Goal: Task Accomplishment & Management: Manage account settings

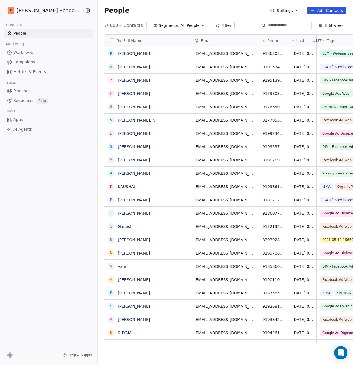
scroll to position [317, 269]
click at [32, 51] on span "Workflows" at bounding box center [23, 53] width 20 height 6
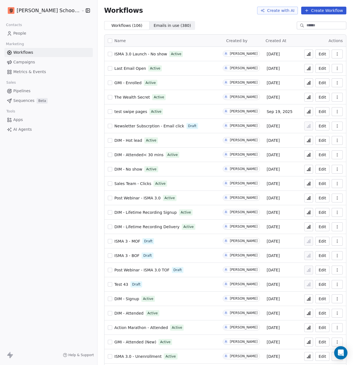
click at [30, 32] on link "People" at bounding box center [48, 33] width 88 height 9
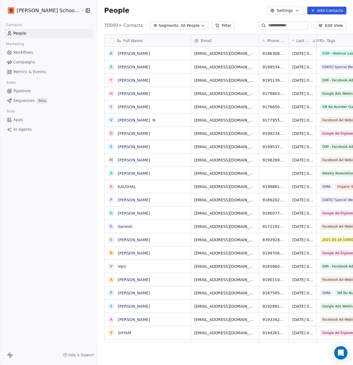
scroll to position [317, 269]
click at [211, 25] on button "Filter" at bounding box center [222, 26] width 23 height 8
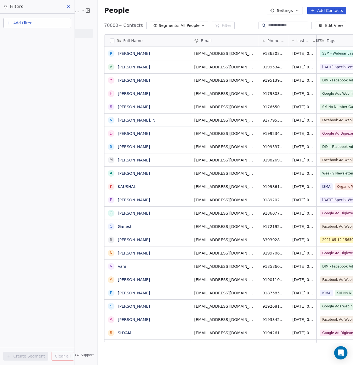
click at [173, 11] on div "People Settings Add Contacts" at bounding box center [225, 11] width 242 height 8
click at [69, 7] on icon at bounding box center [68, 7] width 2 height 2
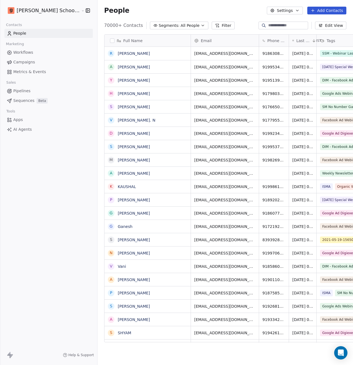
click at [180, 26] on span "All People" at bounding box center [189, 26] width 19 height 6
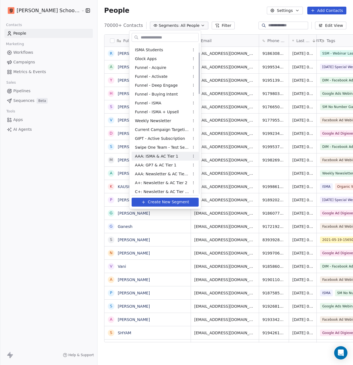
scroll to position [33, 0]
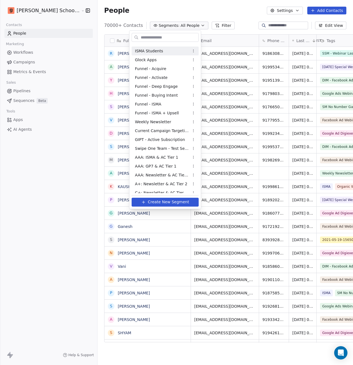
click at [215, 14] on html "[PERSON_NAME] School of Finance LLP Contacts People Marketing Workflows Campaig…" at bounding box center [176, 182] width 353 height 365
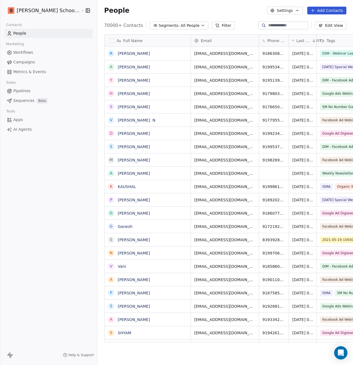
click at [211, 25] on button "Filter" at bounding box center [222, 26] width 23 height 8
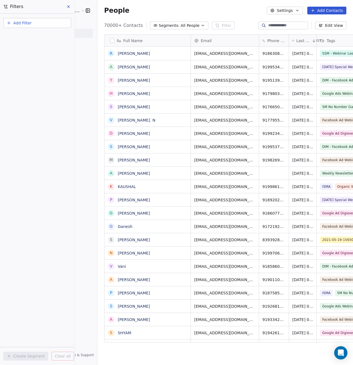
click at [50, 22] on button "Add Filter" at bounding box center [37, 23] width 68 height 10
click at [41, 35] on span "Contact properties" at bounding box center [27, 36] width 36 height 6
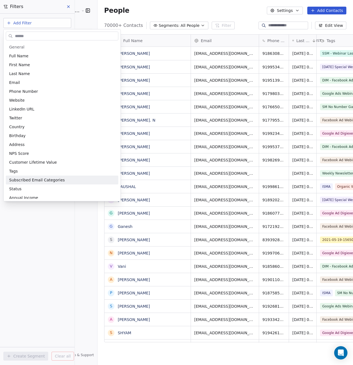
click at [64, 239] on html "[PERSON_NAME] School of Finance LLP Contacts People Marketing Workflows Campaig…" at bounding box center [176, 182] width 353 height 365
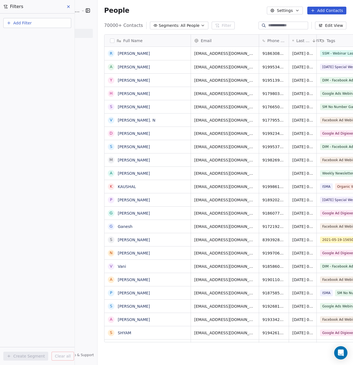
click at [70, 6] on icon at bounding box center [68, 6] width 4 height 4
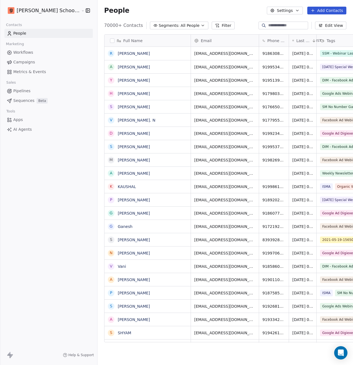
click at [177, 26] on button "Segments: All People" at bounding box center [179, 26] width 58 height 8
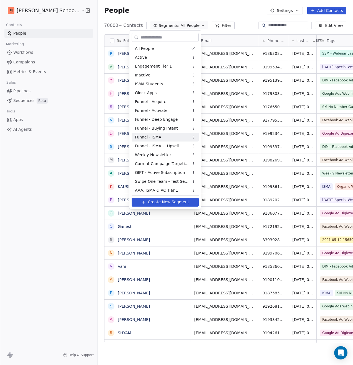
click at [169, 136] on div "Funnel - ISMA" at bounding box center [164, 137] width 67 height 9
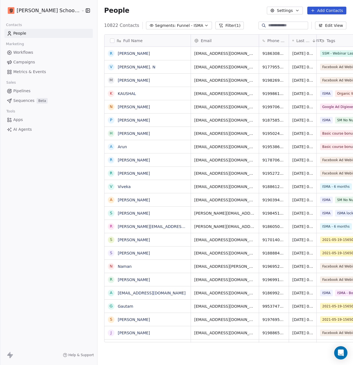
scroll to position [317, 269]
click at [215, 26] on button "Filter (1)" at bounding box center [229, 26] width 29 height 8
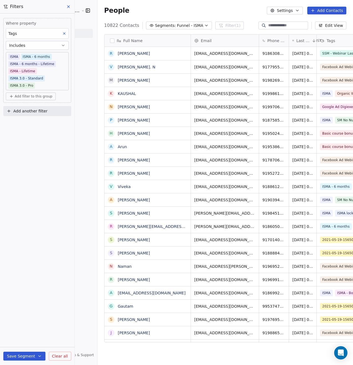
click at [29, 98] on span "Add filter to this group" at bounding box center [34, 96] width 38 height 4
click at [30, 110] on span "Contact properties" at bounding box center [30, 108] width 36 height 6
type input "***"
click at [31, 130] on div "Tags" at bounding box center [37, 128] width 51 height 6
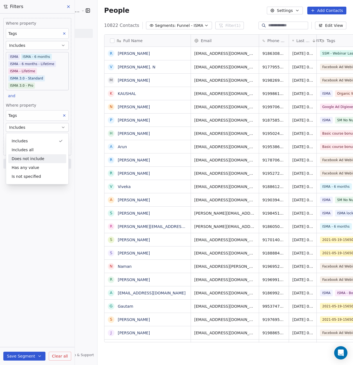
click at [35, 158] on div "Does not include" at bounding box center [37, 158] width 58 height 9
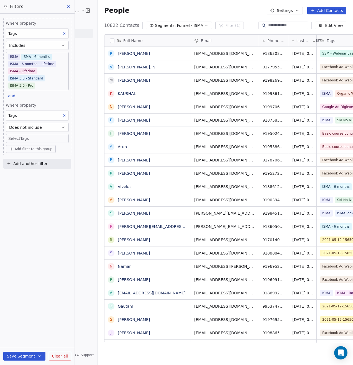
click at [28, 138] on body "[PERSON_NAME] School of Finance LLP Contacts People Marketing Workflows Campaig…" at bounding box center [176, 182] width 353 height 365
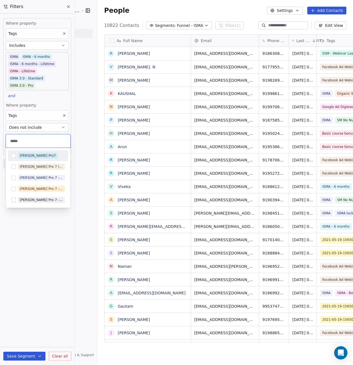
type input "*****"
click at [13, 156] on button "Suggestions" at bounding box center [13, 155] width 4 height 4
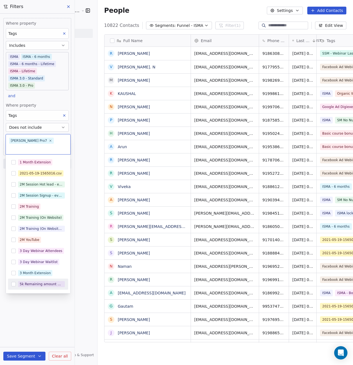
click at [58, 317] on html "[PERSON_NAME] School of Finance LLP Contacts People Marketing Workflows Campaig…" at bounding box center [176, 182] width 353 height 365
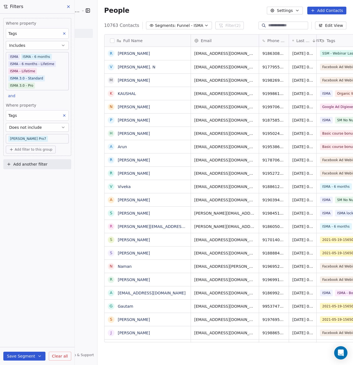
click at [39, 356] on icon "button" at bounding box center [39, 355] width 2 height 1
click at [34, 332] on span "Create new segment" at bounding box center [36, 331] width 40 height 6
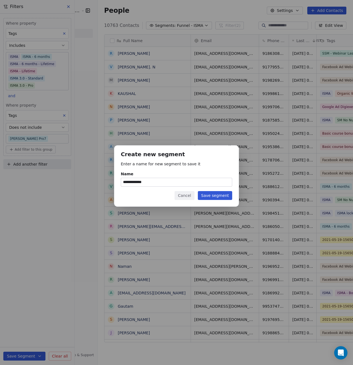
click at [168, 182] on input "**********" at bounding box center [176, 182] width 111 height 8
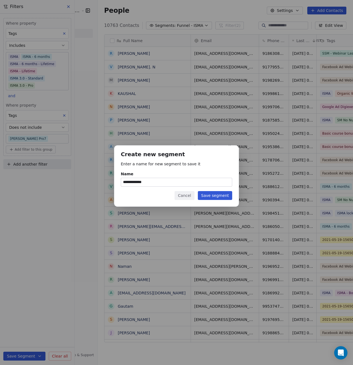
click at [168, 182] on input "**********" at bounding box center [176, 182] width 111 height 8
click at [135, 184] on input "**********" at bounding box center [176, 182] width 111 height 8
type input "**********"
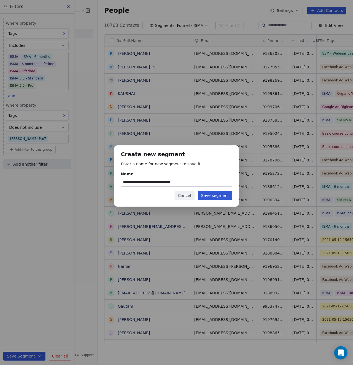
click at [205, 196] on button "Save segment" at bounding box center [215, 195] width 34 height 9
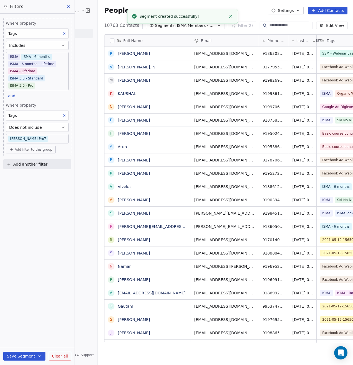
click at [110, 40] on button "button" at bounding box center [112, 40] width 4 height 4
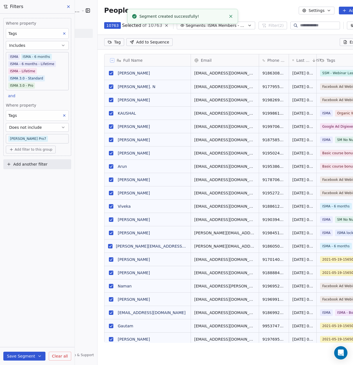
scroll to position [297, 281]
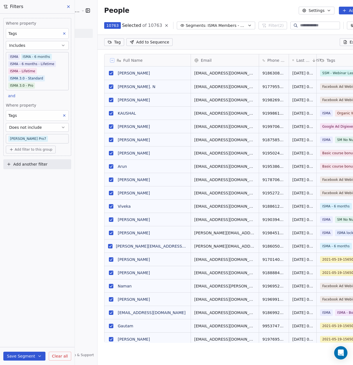
click at [349, 42] on span "Export" at bounding box center [355, 42] width 13 height 6
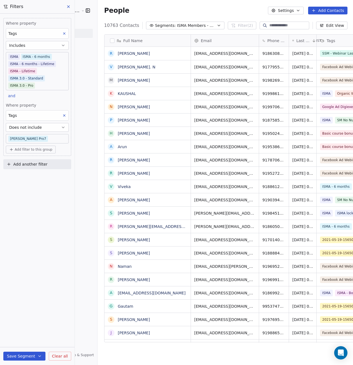
scroll to position [317, 269]
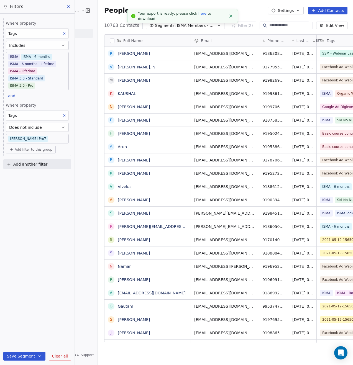
click at [198, 15] on link "here" at bounding box center [202, 13] width 8 height 4
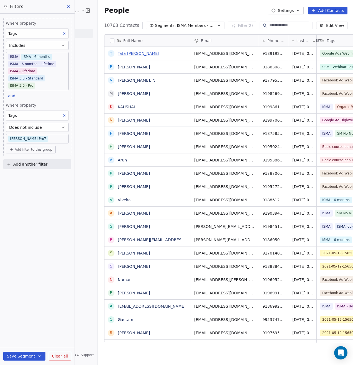
click at [118, 53] on link "Tata [PERSON_NAME]" at bounding box center [139, 53] width 42 height 4
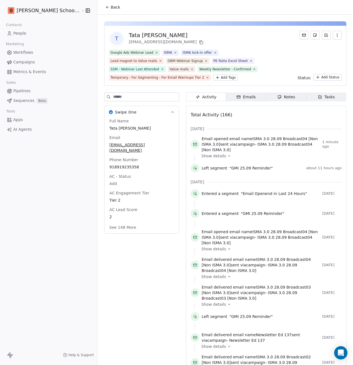
click at [201, 153] on span "Show details" at bounding box center [213, 156] width 25 height 6
